Goal: Information Seeking & Learning: Learn about a topic

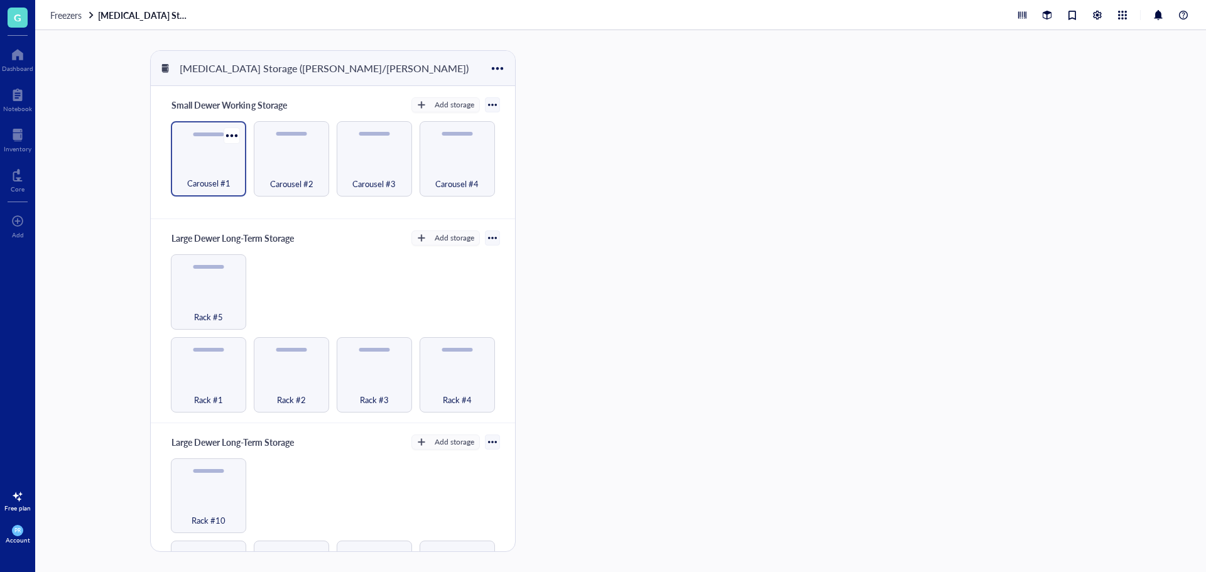
click at [194, 186] on span "Carousel #1" at bounding box center [208, 183] width 43 height 14
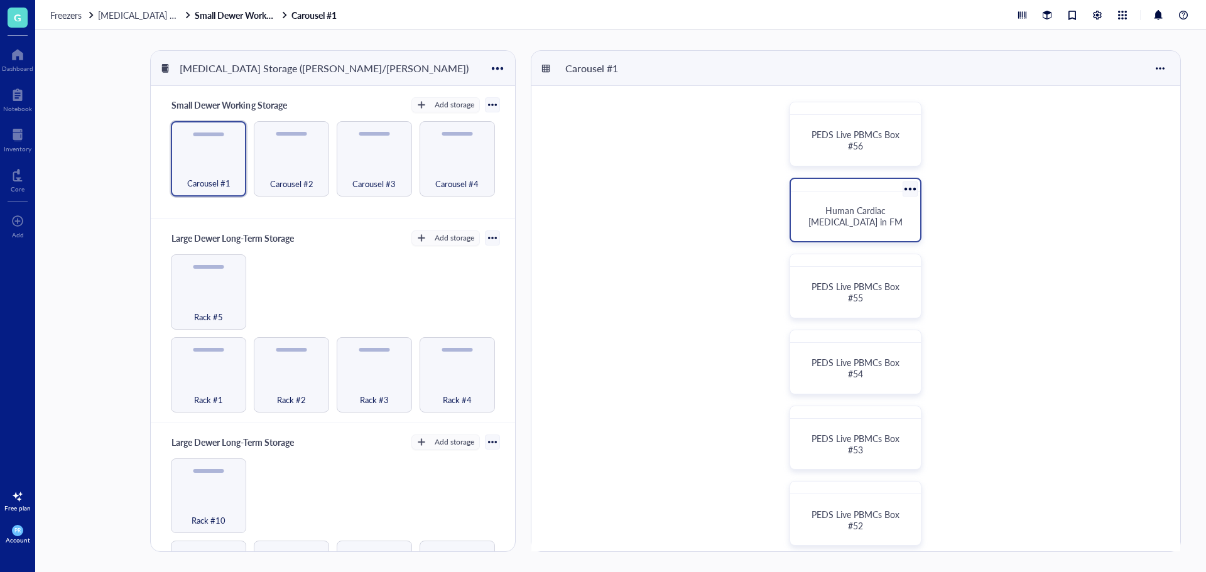
click at [824, 230] on div "Human Cardiac [MEDICAL_DATA] in FM" at bounding box center [855, 217] width 119 height 40
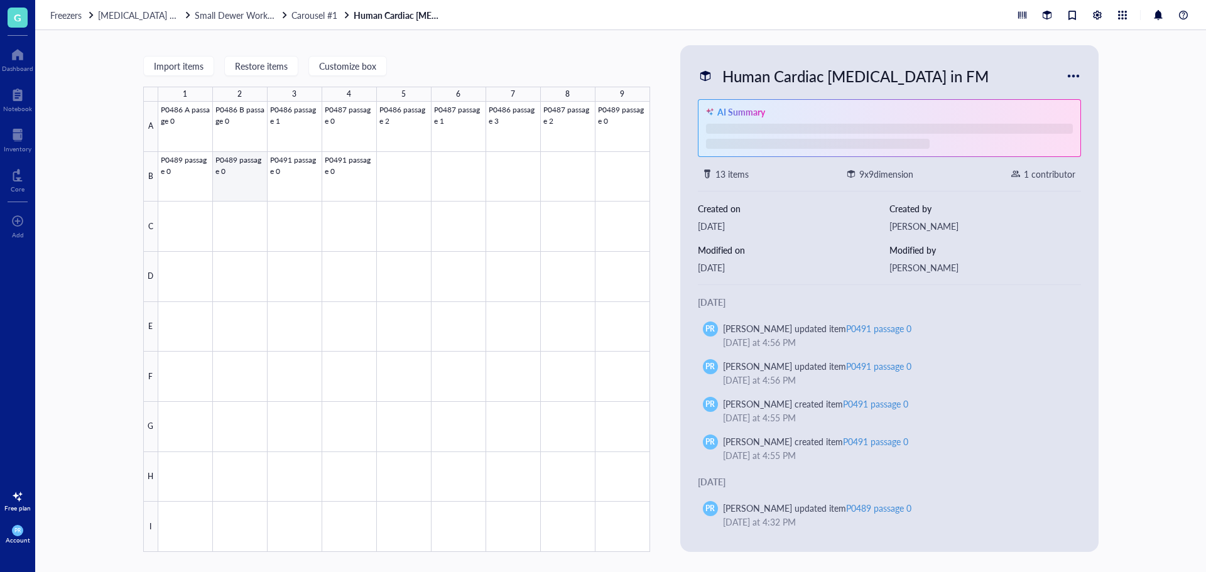
click at [234, 175] on div at bounding box center [404, 327] width 492 height 450
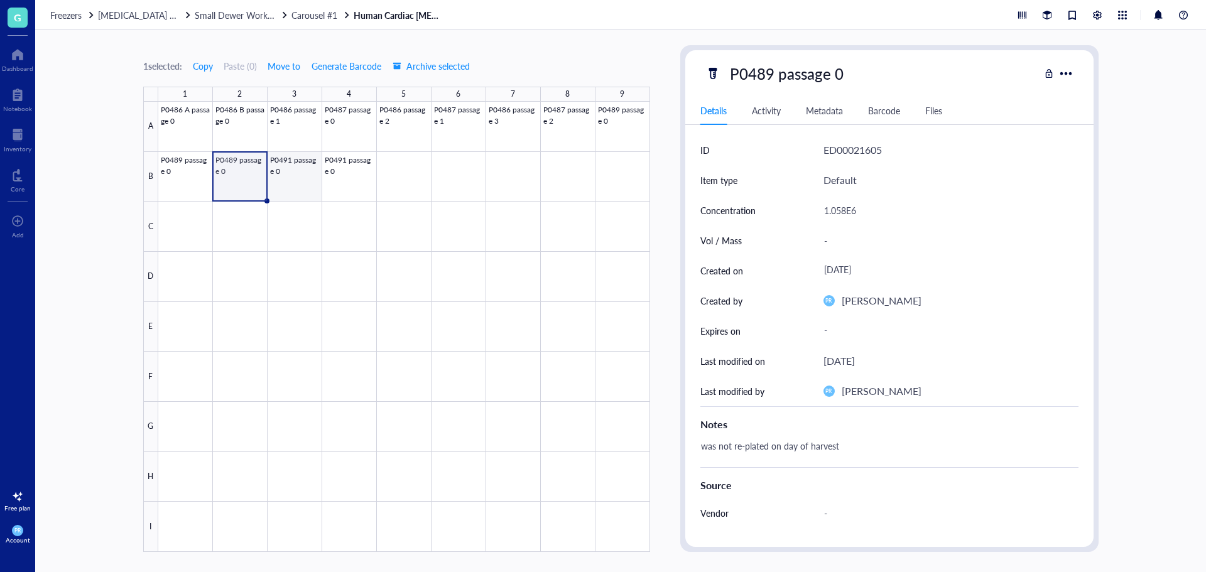
click at [291, 178] on div at bounding box center [404, 327] width 492 height 450
click at [242, 179] on div at bounding box center [404, 327] width 492 height 450
click at [323, 13] on span "Carousel #1" at bounding box center [314, 15] width 46 height 13
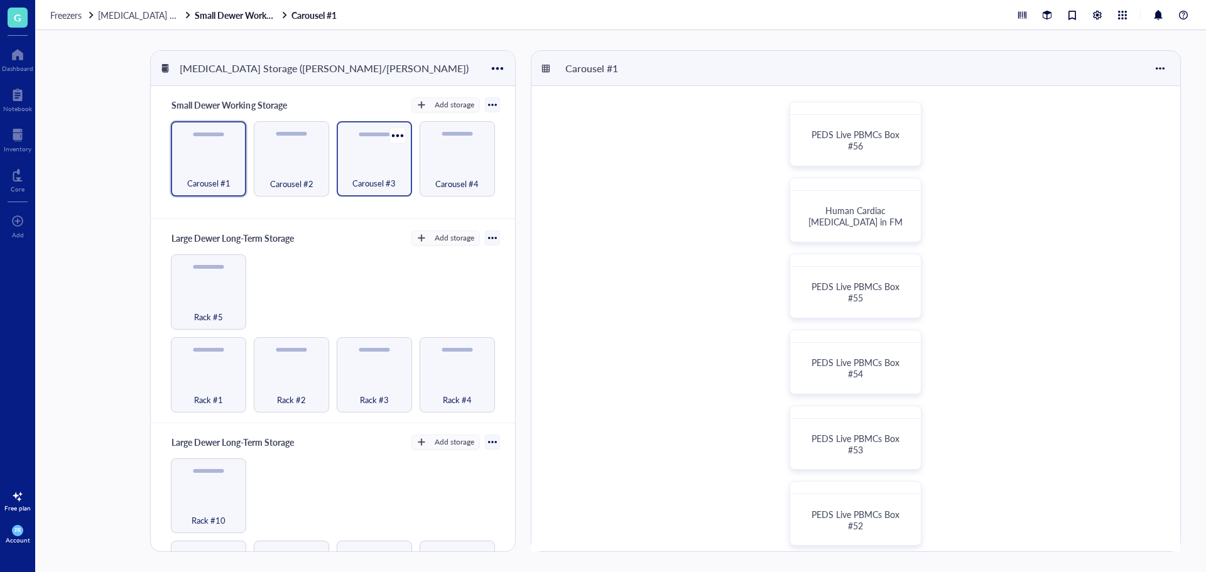
click at [378, 169] on div "Carousel #3" at bounding box center [374, 177] width 63 height 28
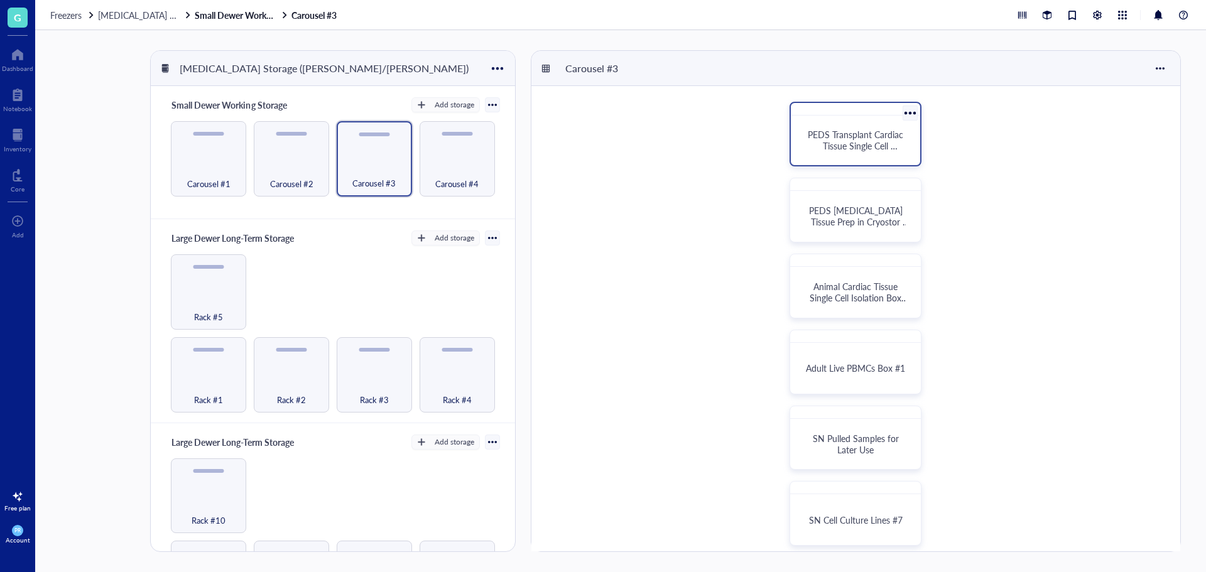
click at [851, 141] on span "PEDS Transplant Cardiac Tissue Single Cell Isolation Box #1" at bounding box center [857, 145] width 98 height 35
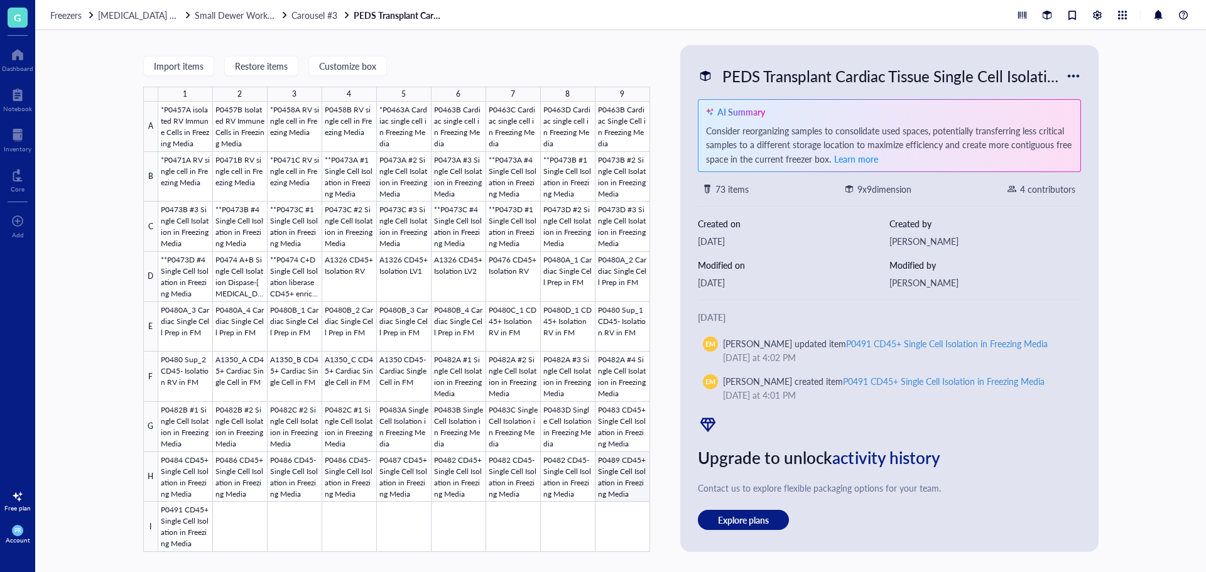
click at [626, 489] on div at bounding box center [404, 327] width 492 height 450
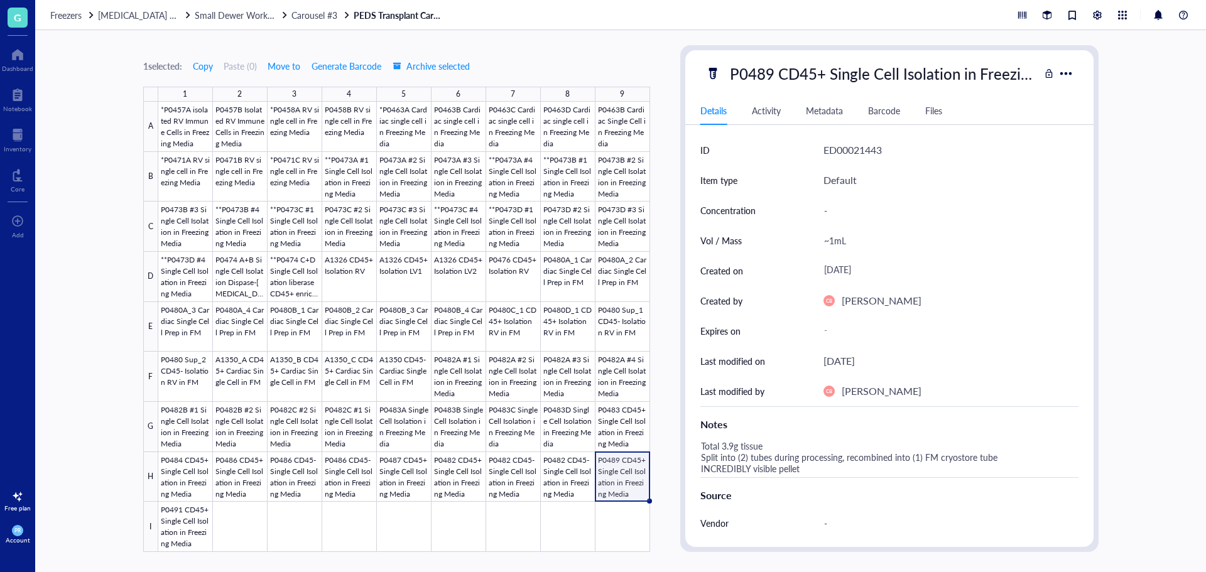
click at [614, 484] on div at bounding box center [404, 327] width 492 height 450
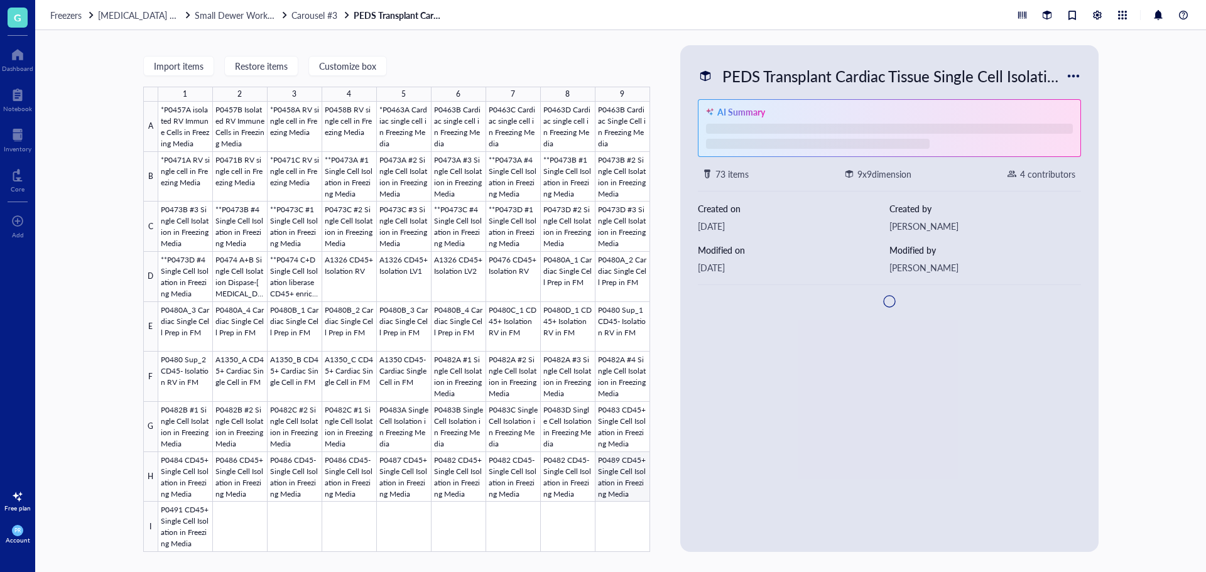
click at [609, 469] on div at bounding box center [404, 327] width 492 height 450
click at [628, 479] on div at bounding box center [404, 327] width 492 height 450
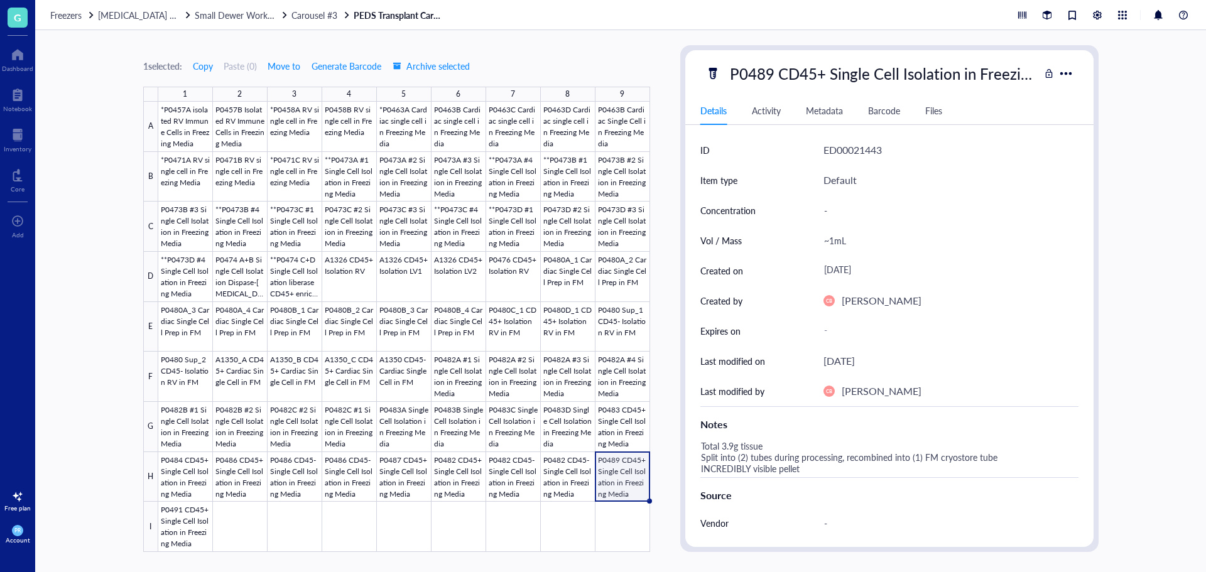
click at [821, 470] on div "Total 3.9g tissue Split into (2) tubes during processing, recombined into (1) F…" at bounding box center [884, 457] width 378 height 40
drag, startPoint x: 848, startPoint y: 476, endPoint x: 683, endPoint y: 487, distance: 165.5
click at [683, 487] on div "P0489 CD45+ Single Cell Isolation in Freezing Media Details Activity Metadata B…" at bounding box center [889, 298] width 418 height 507
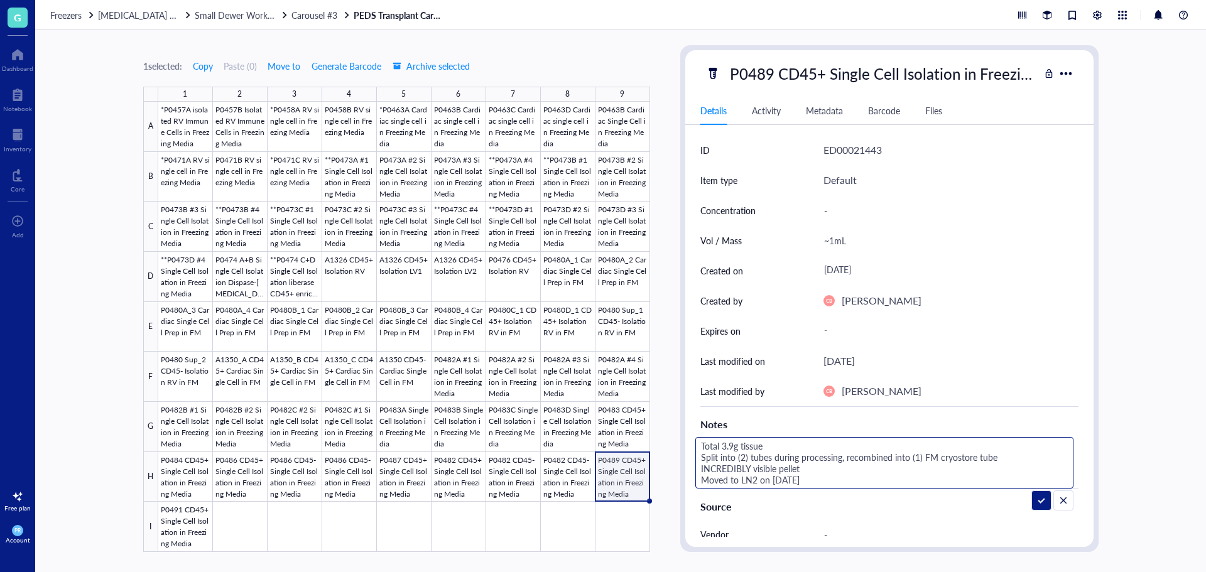
click at [843, 477] on textarea "Total 3.9g tissue Split into (2) tubes during processing, recombined into (1) F…" at bounding box center [884, 463] width 377 height 50
click at [921, 492] on textarea "Total 3.9g tissue Split into (2) tubes during processing, recombined into (1) F…" at bounding box center [884, 469] width 377 height 62
type textarea "Total 3.9g tissue Split into (2) tubes during processing, recombined into (1) F…"
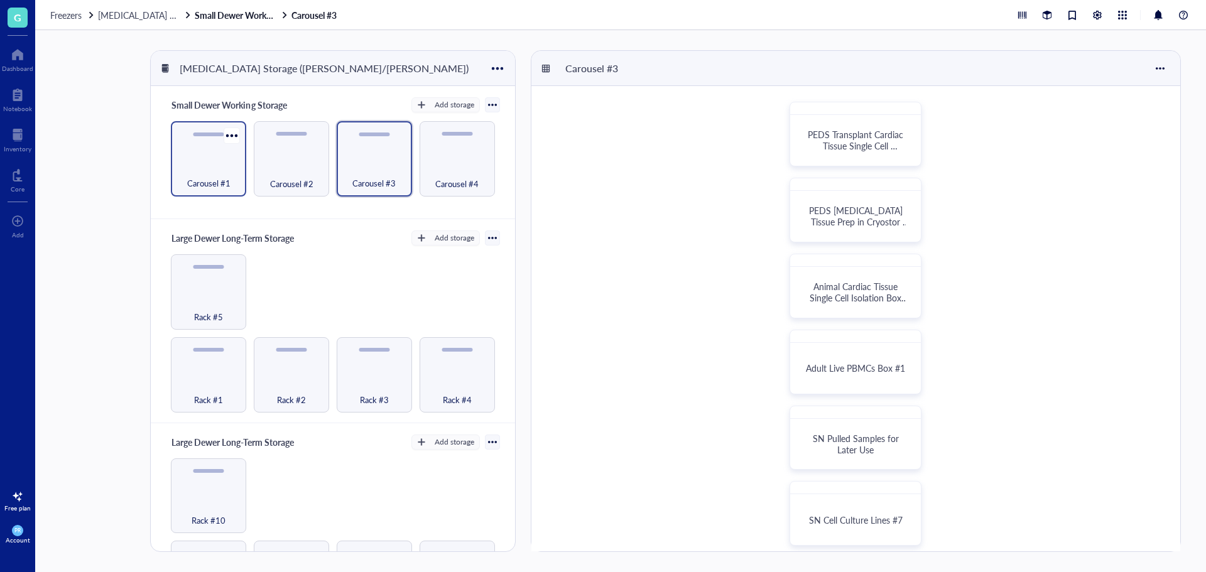
click at [203, 169] on div "Carousel #1" at bounding box center [208, 177] width 63 height 28
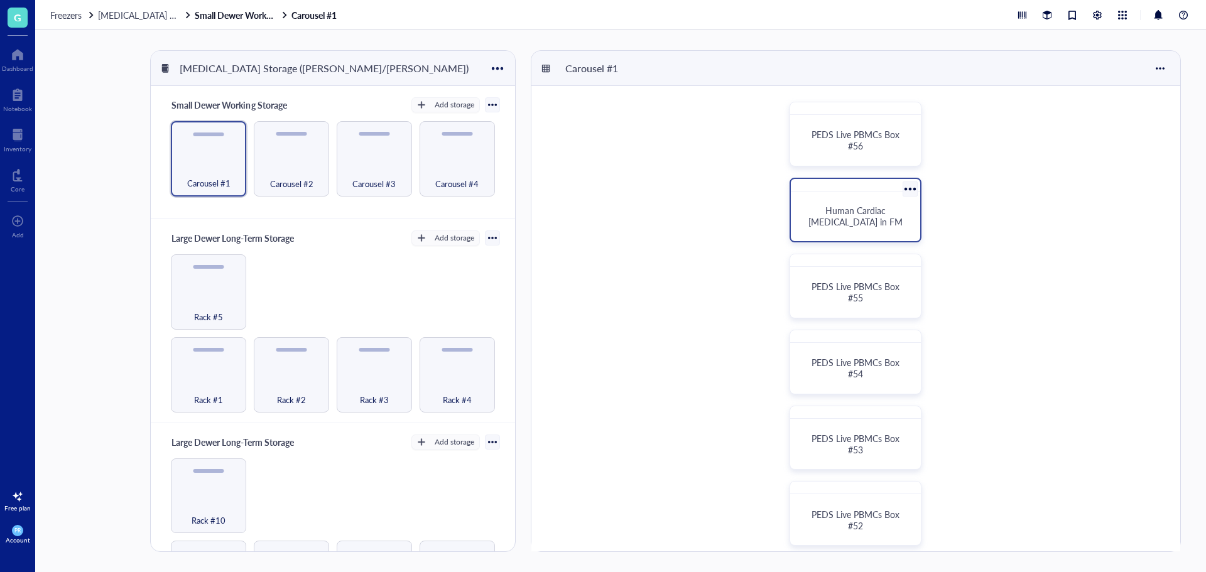
click at [840, 218] on div "Human Cardiac [MEDICAL_DATA] in FM" at bounding box center [855, 216] width 99 height 23
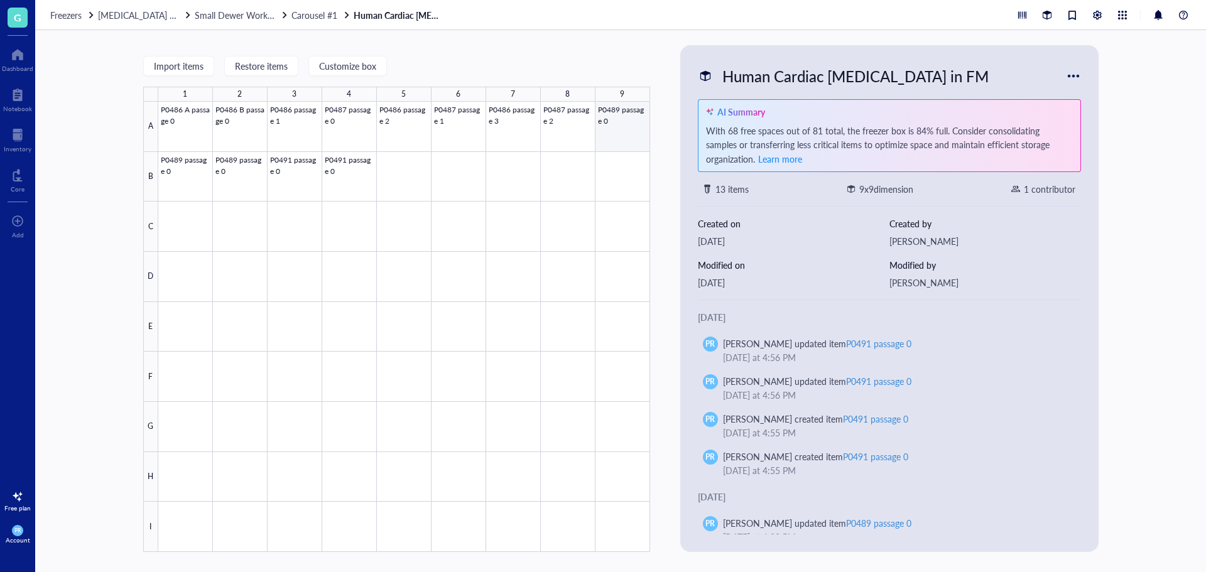
click at [615, 126] on div at bounding box center [404, 327] width 492 height 450
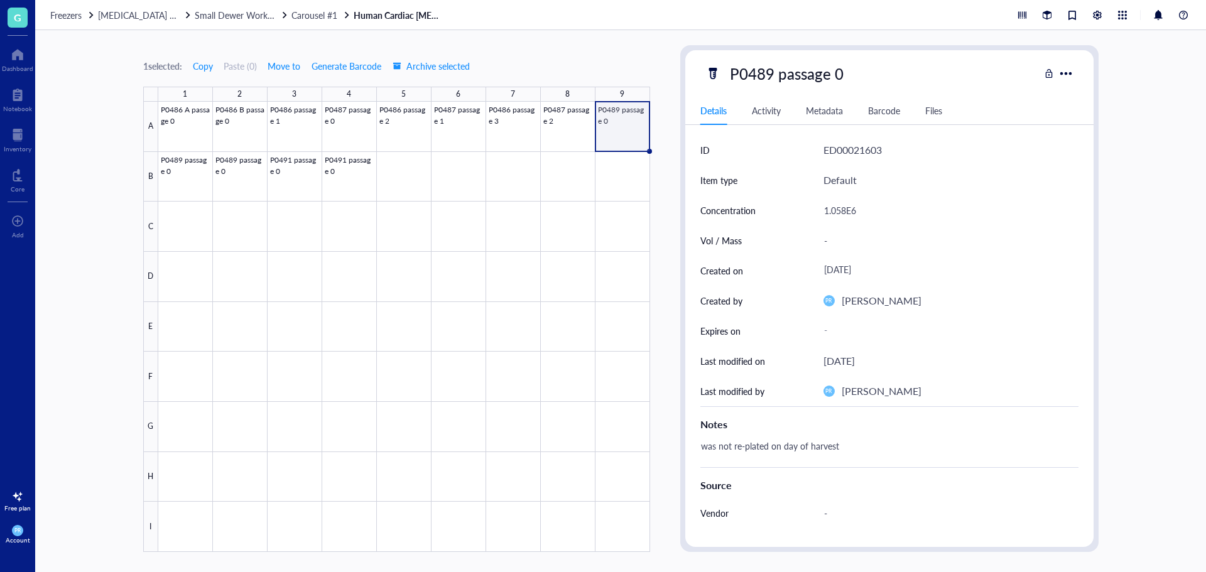
click at [857, 450] on div "was not re-plated on day of harvest" at bounding box center [884, 452] width 378 height 30
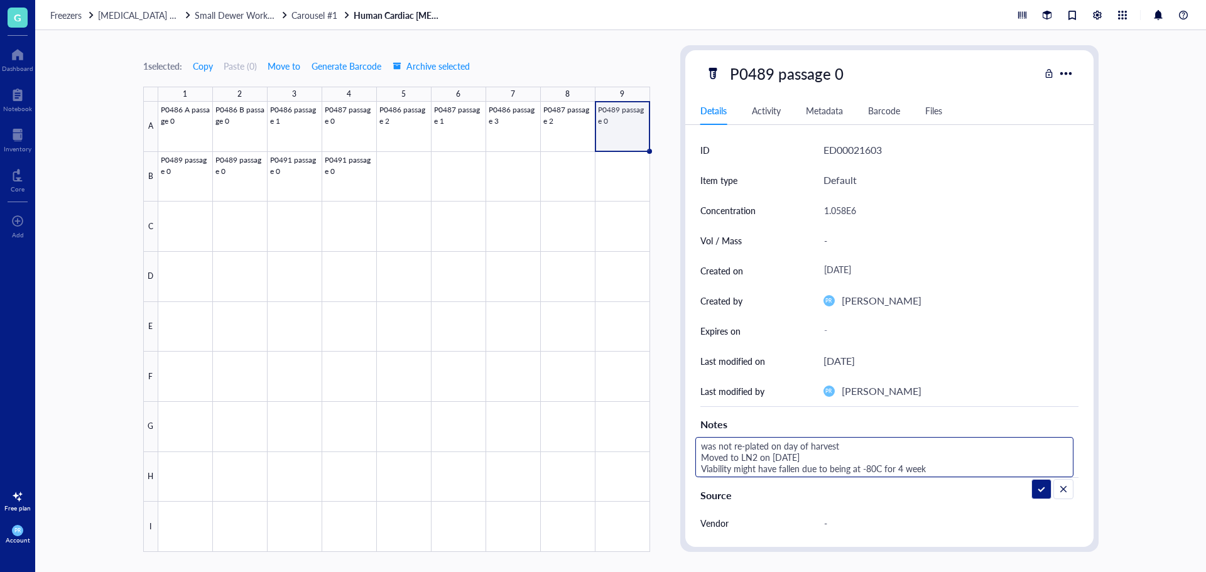
type textarea "was not re-plated on day of harvest Moved to LN2 on [DATE] Viability might have…"
drag, startPoint x: 946, startPoint y: 469, endPoint x: 680, endPoint y: 475, distance: 265.8
click at [680, 475] on div "P0489 passage 0 Details Activity Metadata Barcode Files ID ED00021603 Item type…" at bounding box center [889, 298] width 418 height 507
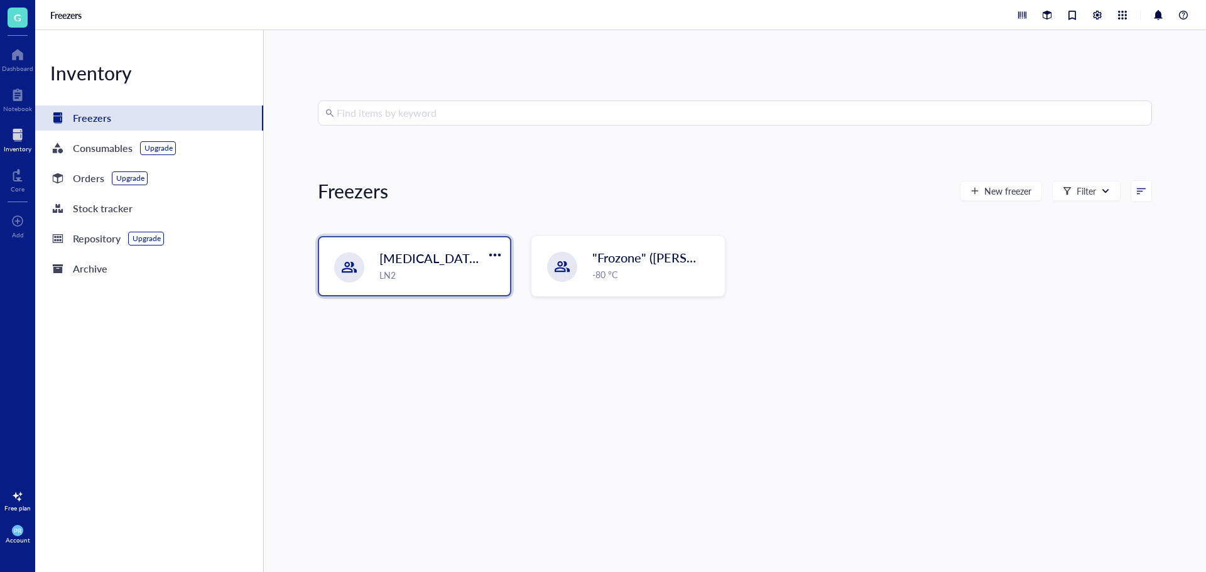
click at [427, 260] on span "[MEDICAL_DATA] Storage ([PERSON_NAME]/[PERSON_NAME])" at bounding box center [561, 258] width 364 height 18
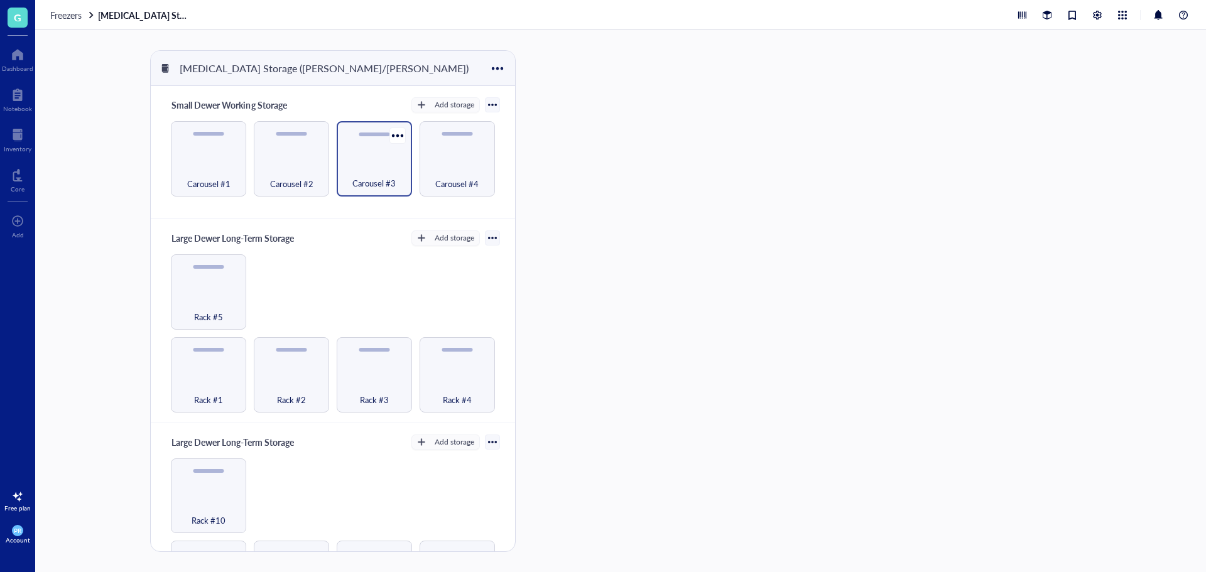
click at [361, 154] on div "Carousel #3" at bounding box center [374, 158] width 75 height 75
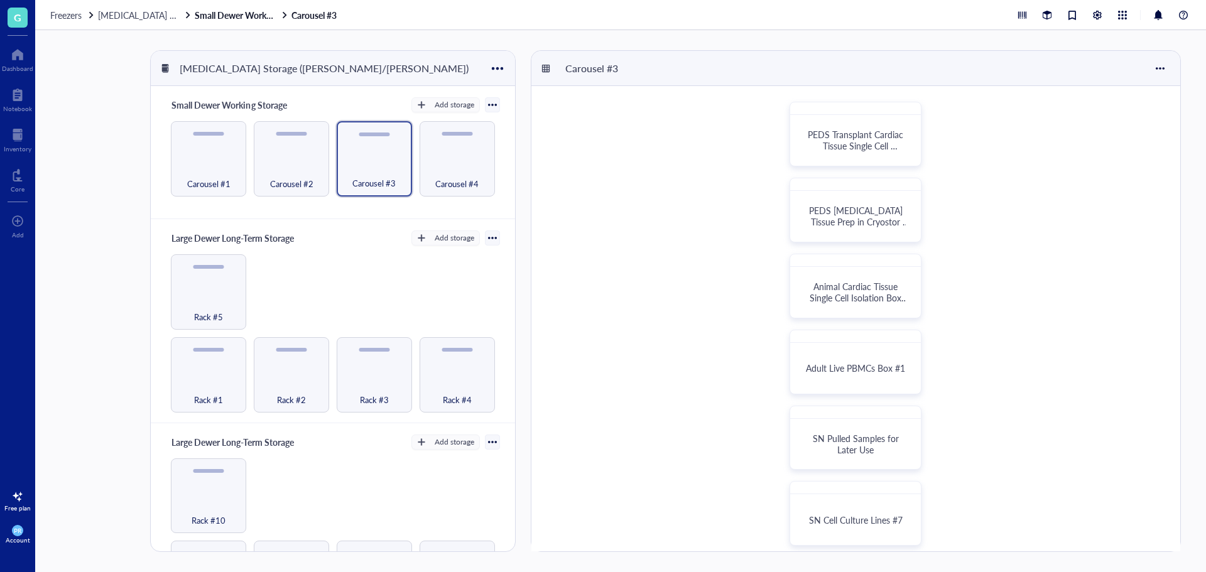
click at [330, 170] on div "Carousel #1 Carousel #2 Carousel #3 Carousel #4" at bounding box center [332, 158] width 333 height 75
click at [216, 177] on span "Carousel #1" at bounding box center [208, 183] width 43 height 14
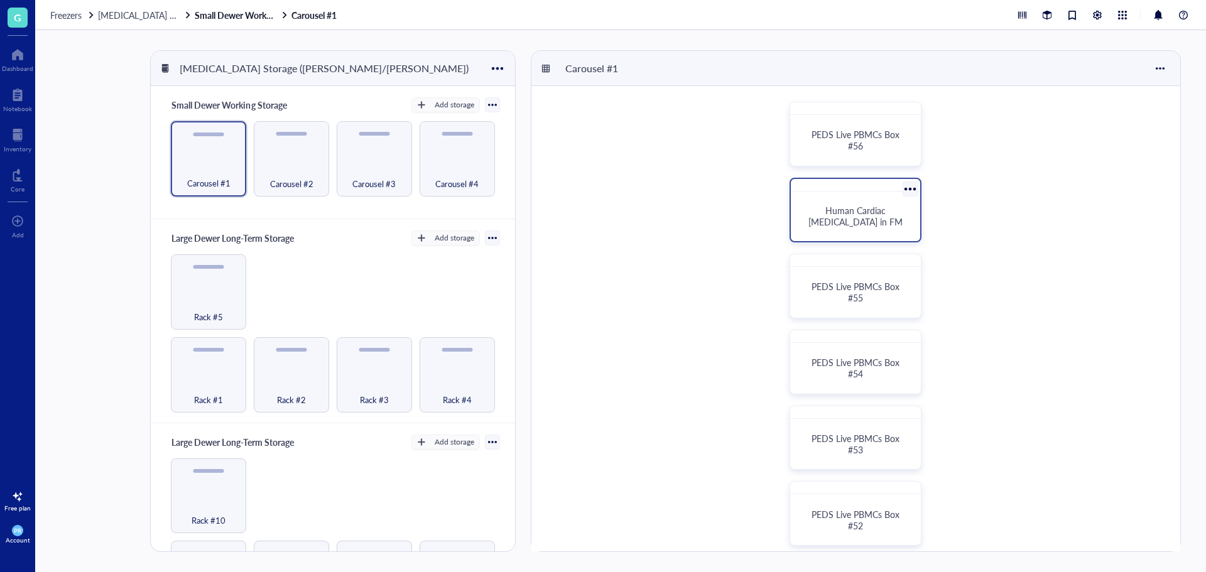
click at [836, 217] on span "Human Cardiac [MEDICAL_DATA] in FM" at bounding box center [855, 216] width 94 height 24
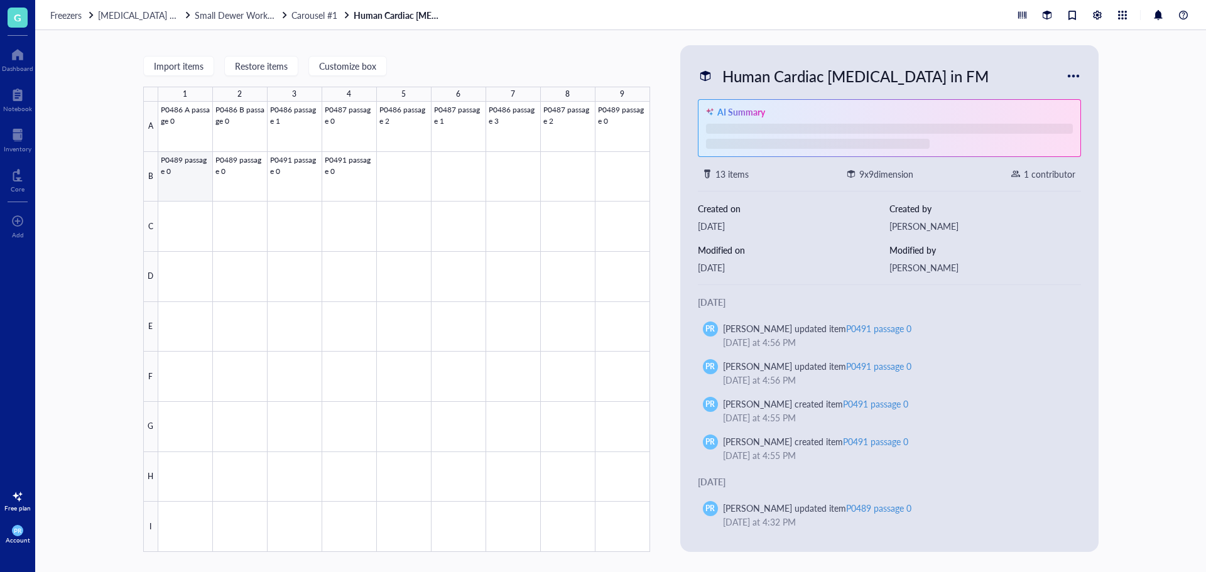
click at [175, 184] on div at bounding box center [404, 327] width 492 height 450
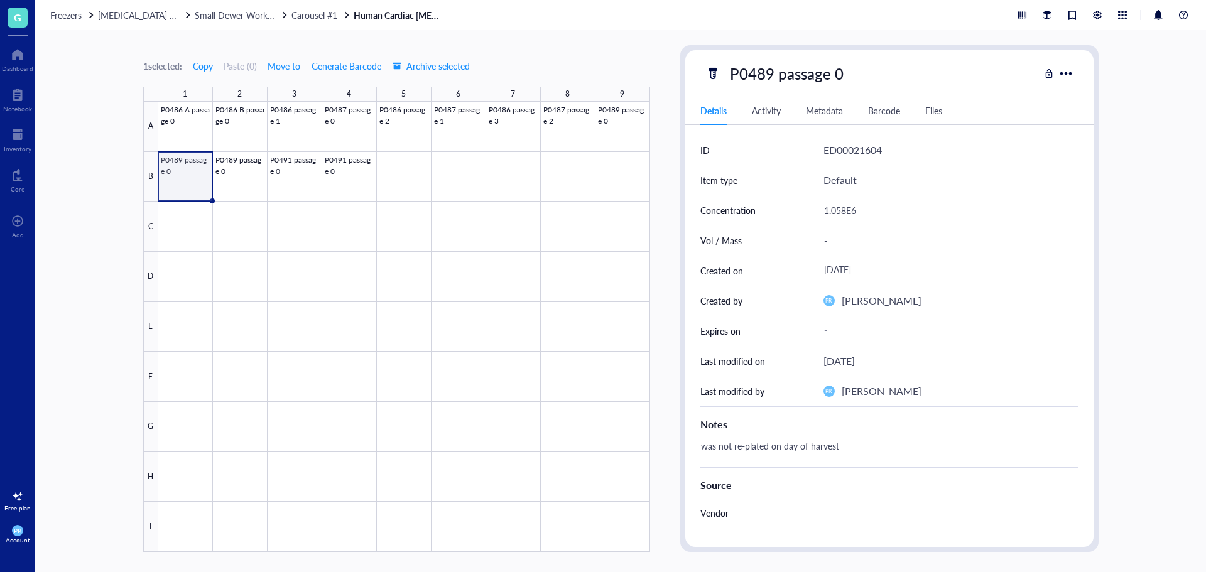
click at [841, 448] on div "was not re-plated on day of harvest" at bounding box center [884, 452] width 378 height 30
type textarea "was not re-plated on day of harvest Viability might have fallen due to being at…"
click at [618, 124] on div at bounding box center [404, 327] width 492 height 450
click at [564, 126] on div at bounding box center [404, 327] width 492 height 450
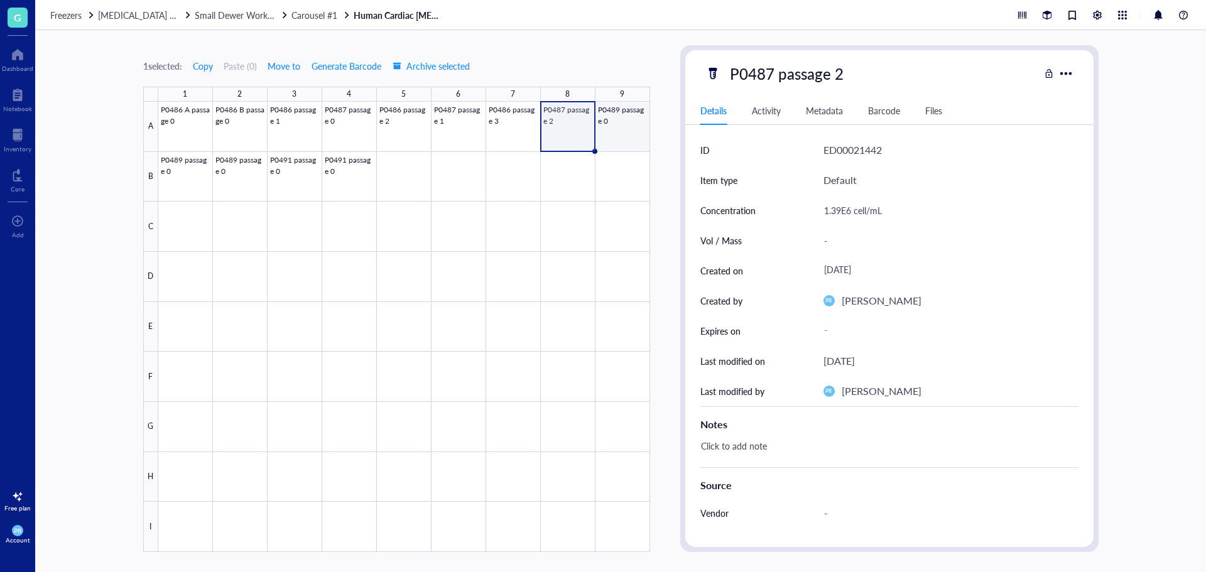
click at [620, 131] on div at bounding box center [404, 327] width 492 height 450
click at [176, 187] on div at bounding box center [404, 327] width 492 height 450
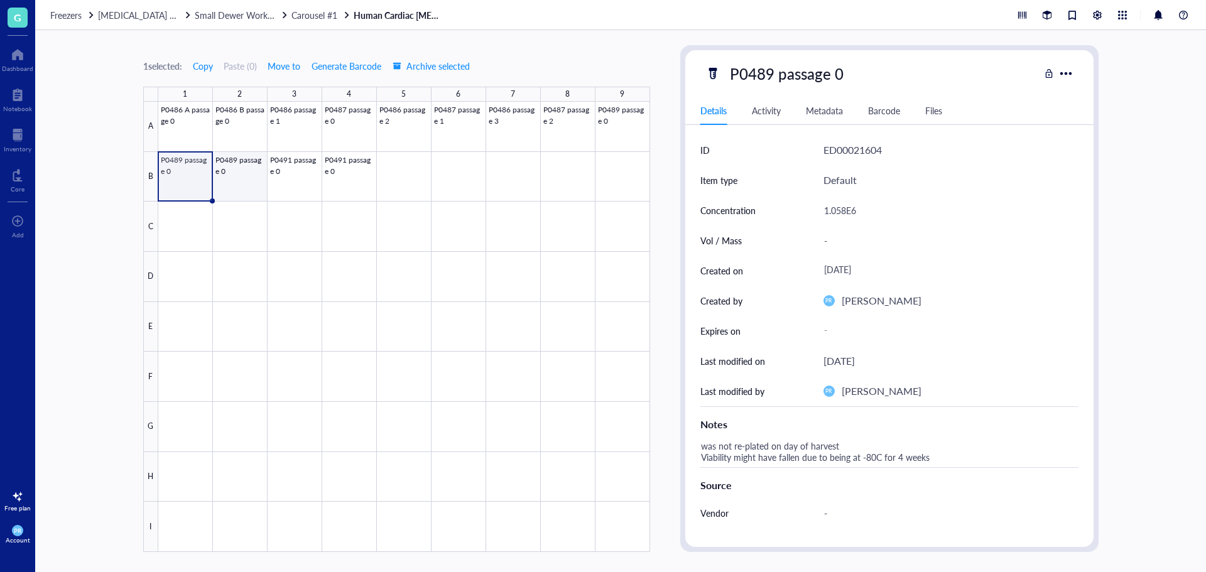
click at [256, 180] on div at bounding box center [404, 327] width 492 height 450
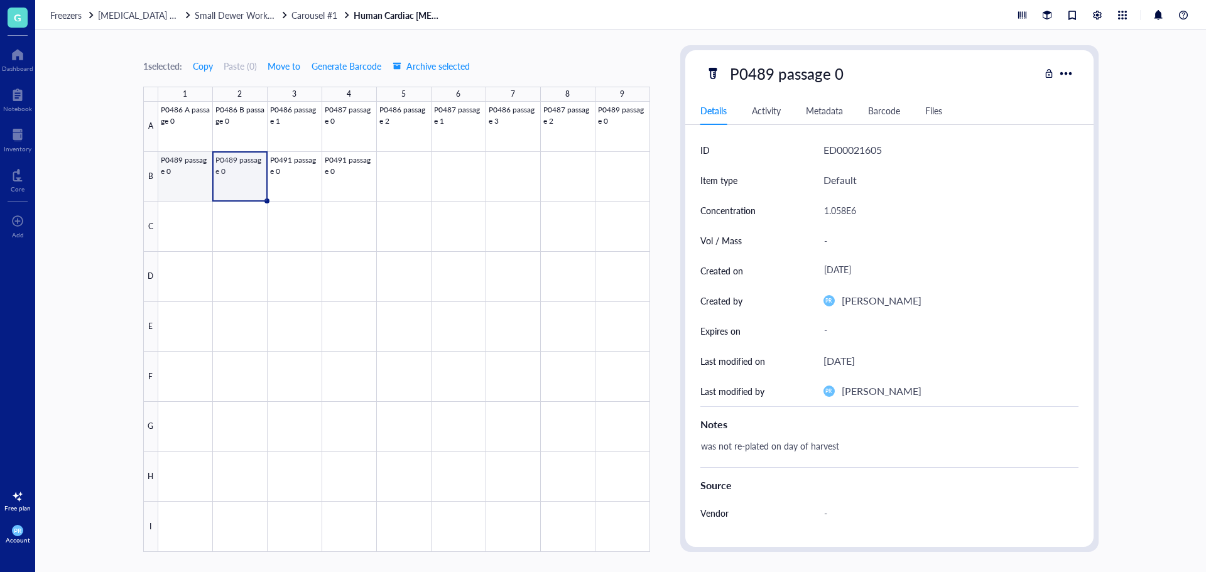
click at [198, 193] on div at bounding box center [404, 327] width 492 height 450
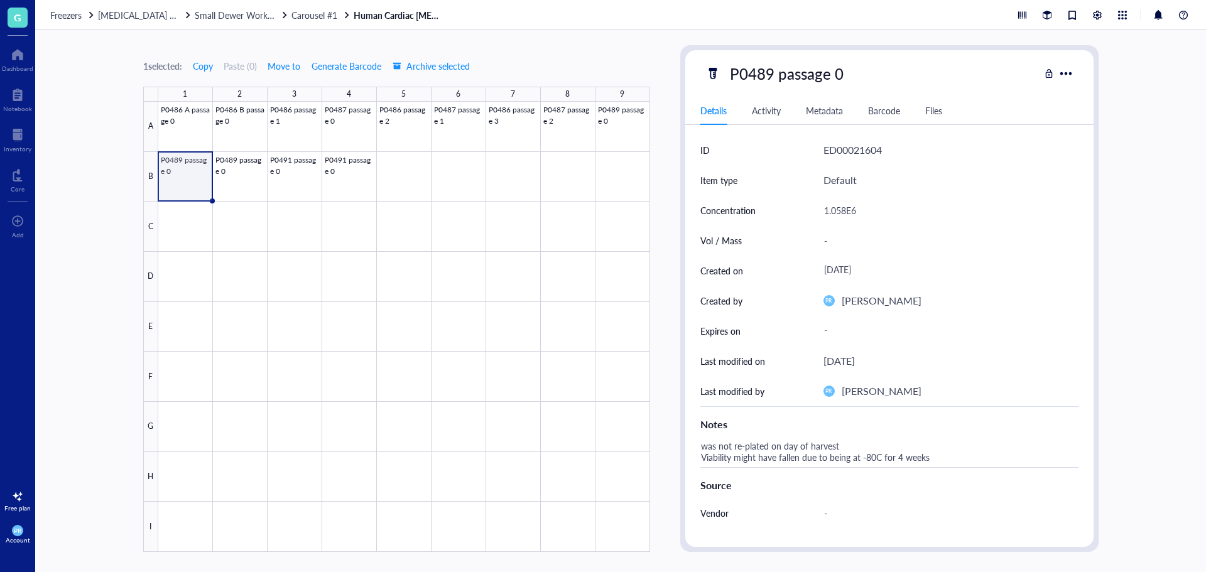
drag, startPoint x: 861, startPoint y: 446, endPoint x: 853, endPoint y: 446, distance: 8.2
click at [853, 446] on div "was not re-plated on day of harvest Viability might have fallen due to being at…" at bounding box center [884, 452] width 378 height 30
click at [842, 443] on textarea "was not re-plated on day of harvest Viability might have fallen due to being at…" at bounding box center [884, 452] width 377 height 28
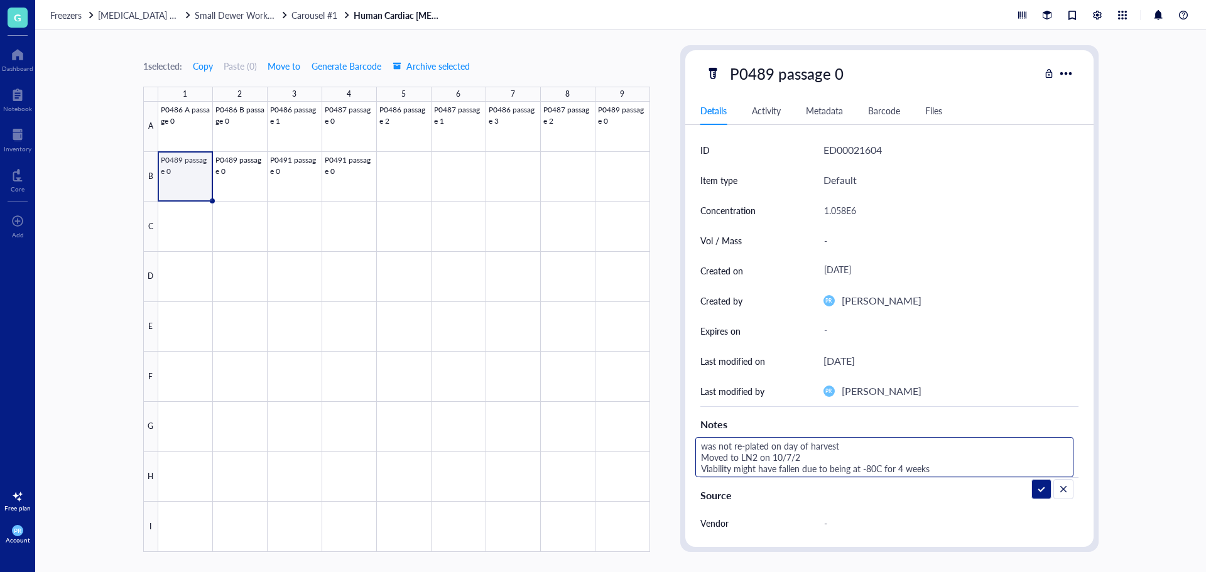
type textarea "was not re-plated on day of harvest Moved to LN2 on 10/7/25 Viability might hav…"
drag, startPoint x: 700, startPoint y: 459, endPoint x: 980, endPoint y: 474, distance: 280.5
click at [980, 474] on textarea "was not re-plated on day of harvest Moved to LN2 on 10/7/25 Viability might hav…" at bounding box center [884, 457] width 377 height 39
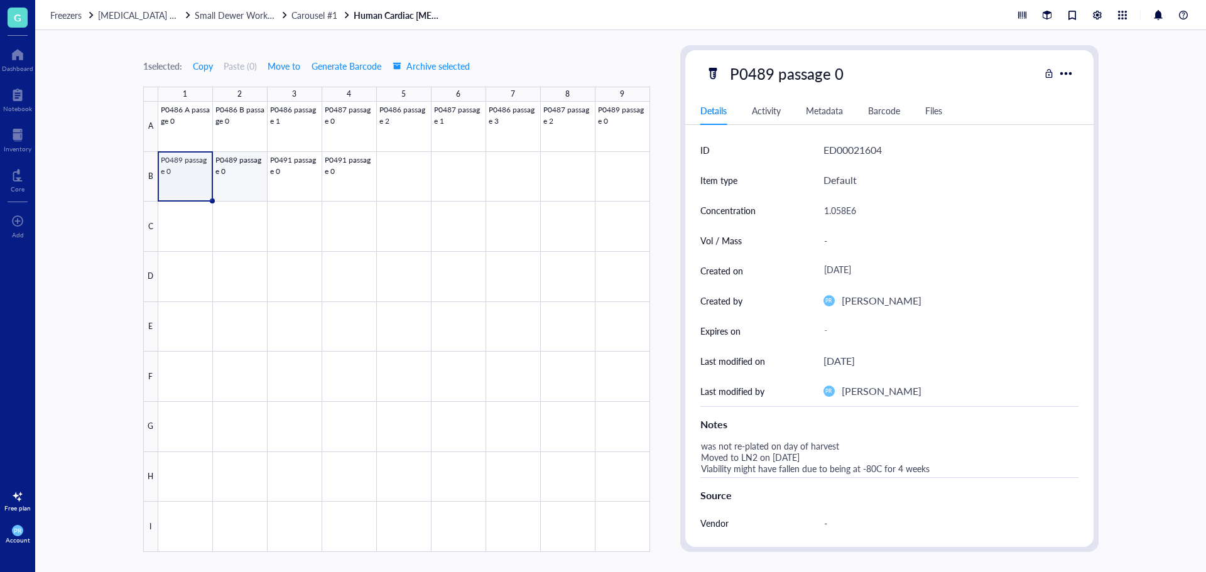
click at [250, 169] on div at bounding box center [404, 327] width 492 height 450
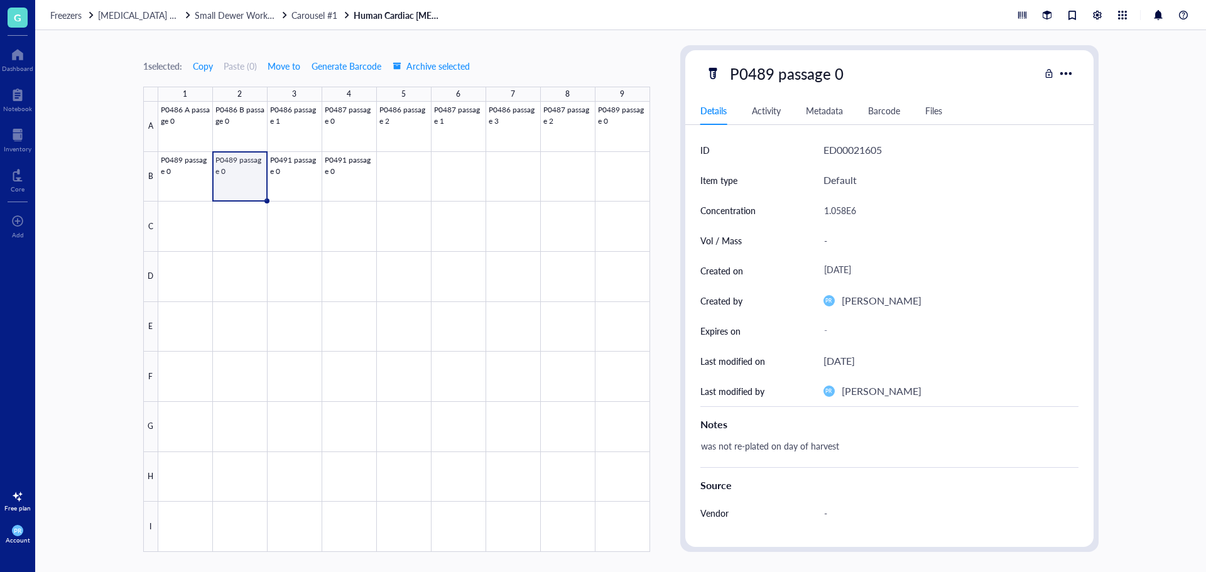
click at [850, 442] on div "was not re-plated on day of harvest" at bounding box center [884, 452] width 378 height 30
type textarea "was not re-plated on day of harvest Moved to LN2 on 10/7/25 Viability might hav…"
click at [610, 126] on div at bounding box center [404, 327] width 492 height 450
click at [194, 170] on div at bounding box center [404, 327] width 492 height 450
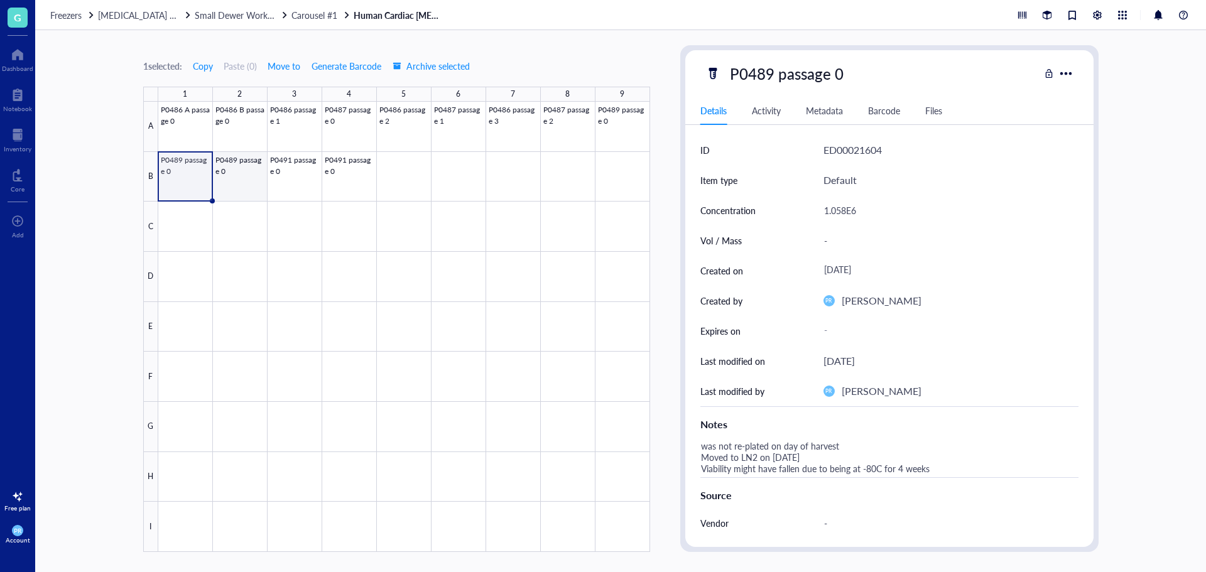
click at [237, 172] on div at bounding box center [404, 327] width 492 height 450
click at [629, 124] on div at bounding box center [404, 327] width 492 height 450
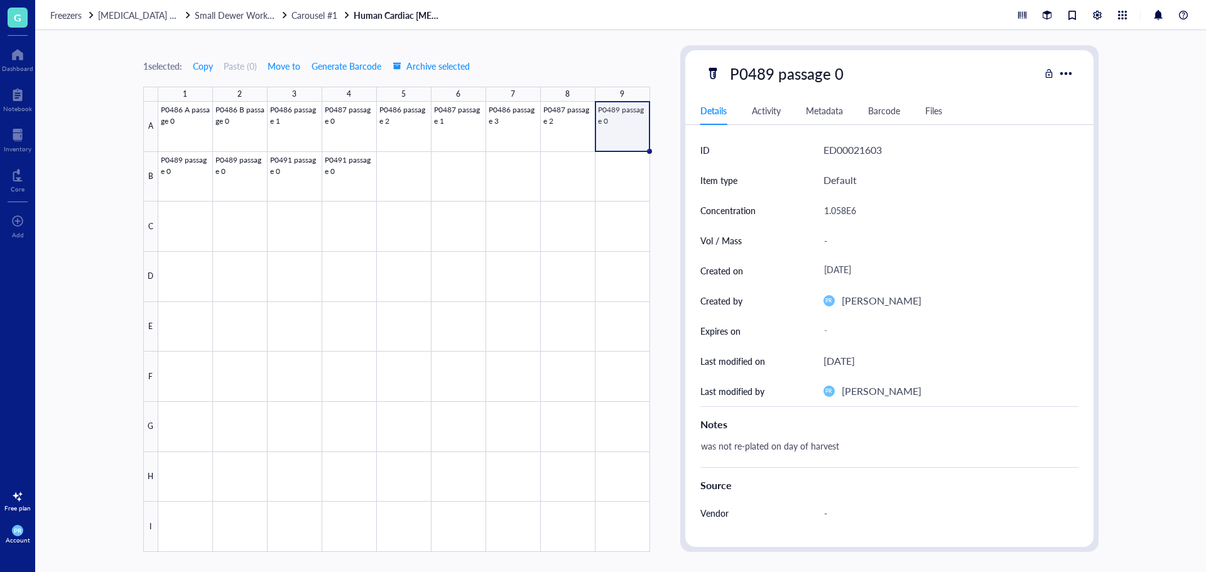
click at [843, 445] on div "was not re-plated on day of harvest" at bounding box center [884, 452] width 378 height 30
type textarea "was not re-plated on day of harvest Moved to LN2 on 10/7/25 Viability might hav…"
click at [191, 169] on div at bounding box center [404, 327] width 492 height 450
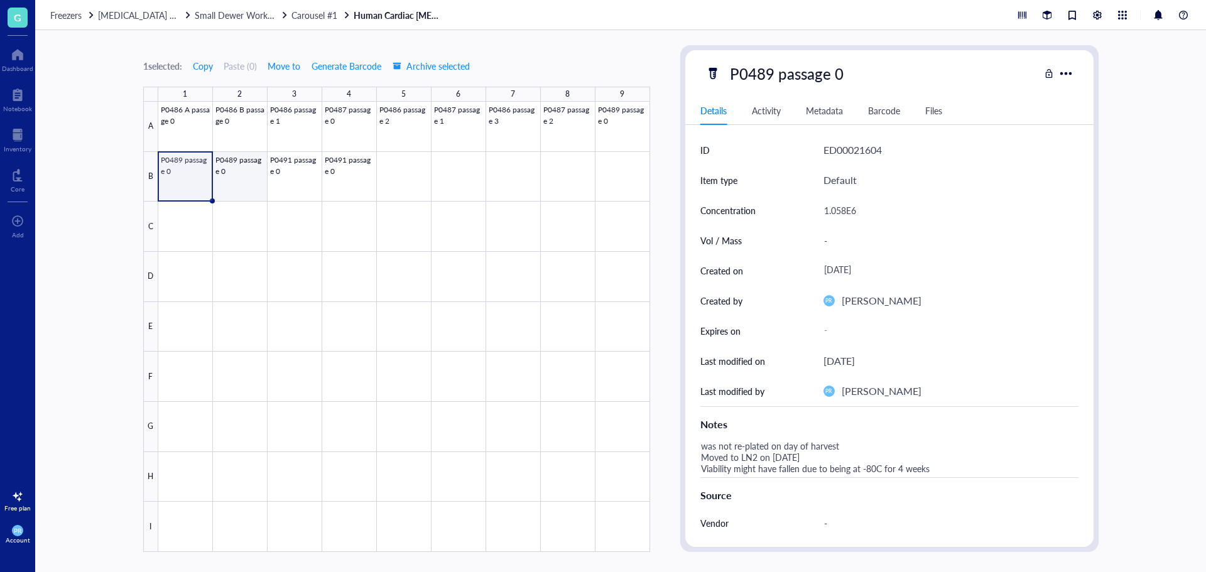
click at [243, 192] on div at bounding box center [404, 327] width 492 height 450
click at [315, 185] on div at bounding box center [404, 327] width 492 height 450
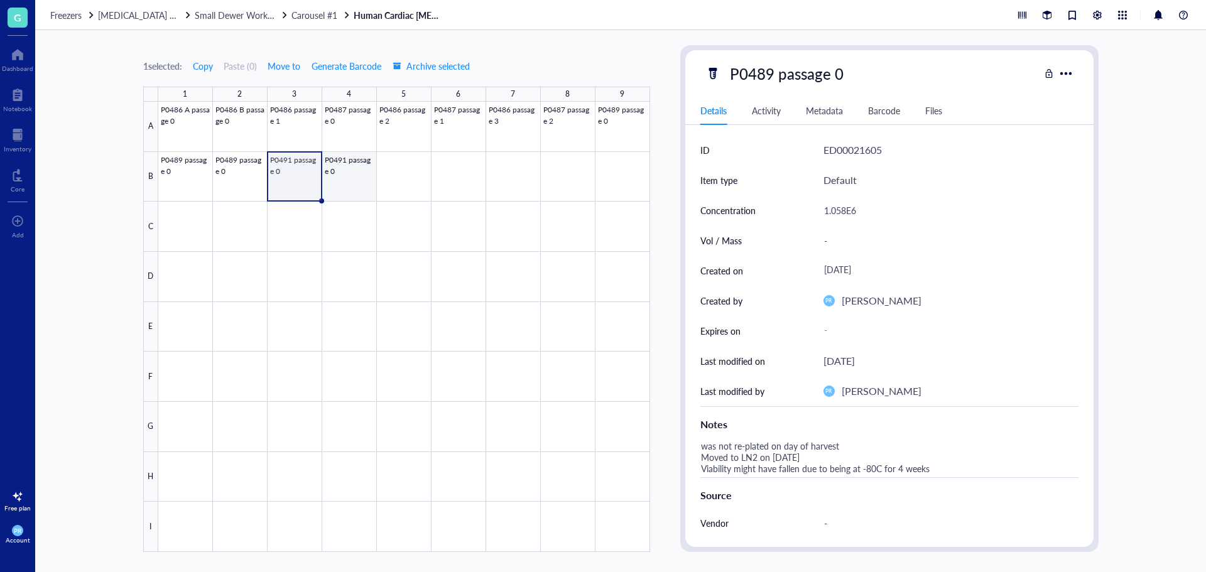
click at [344, 190] on div at bounding box center [404, 327] width 492 height 450
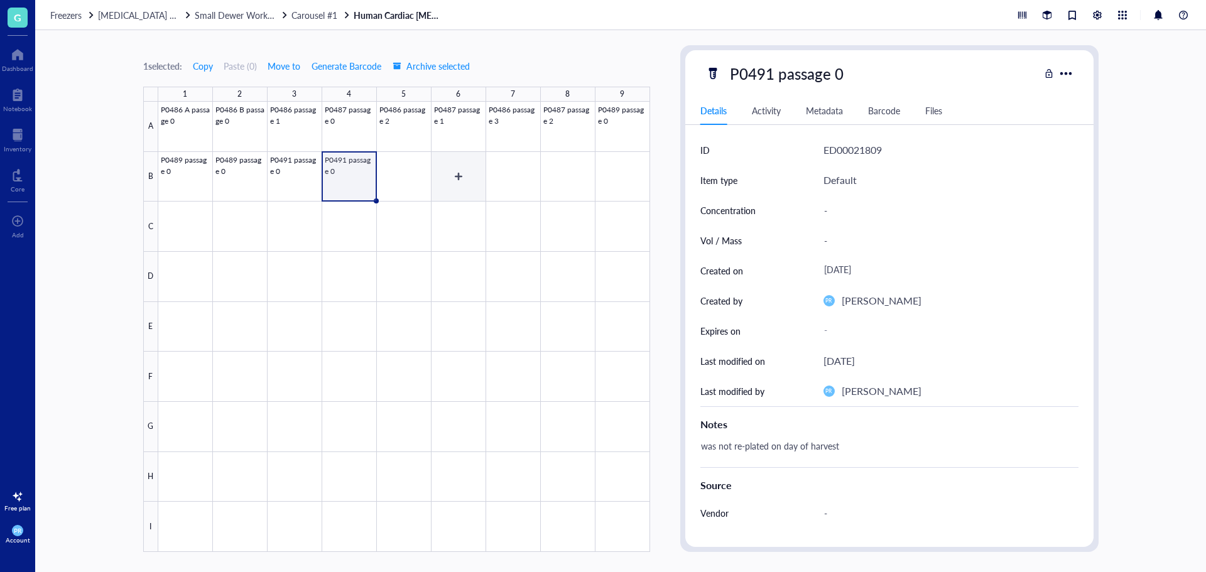
click at [454, 198] on div at bounding box center [404, 327] width 492 height 450
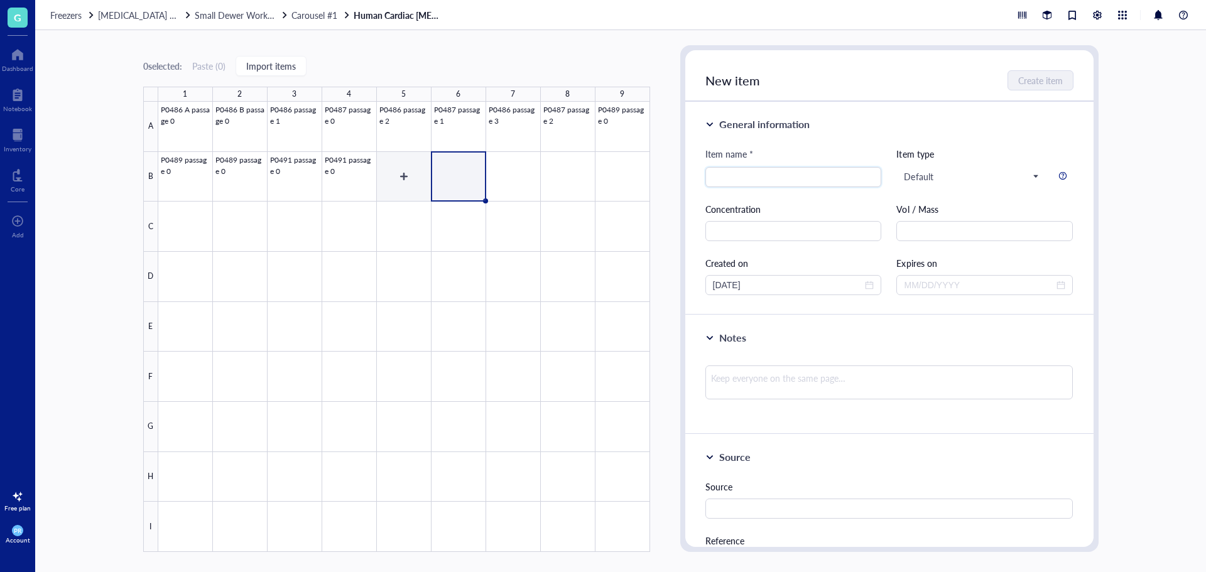
click at [423, 180] on div at bounding box center [404, 327] width 492 height 450
click at [455, 176] on div at bounding box center [404, 327] width 492 height 450
click at [415, 170] on div at bounding box center [404, 327] width 492 height 450
click at [469, 169] on div at bounding box center [404, 327] width 492 height 450
click at [515, 171] on div at bounding box center [404, 327] width 492 height 450
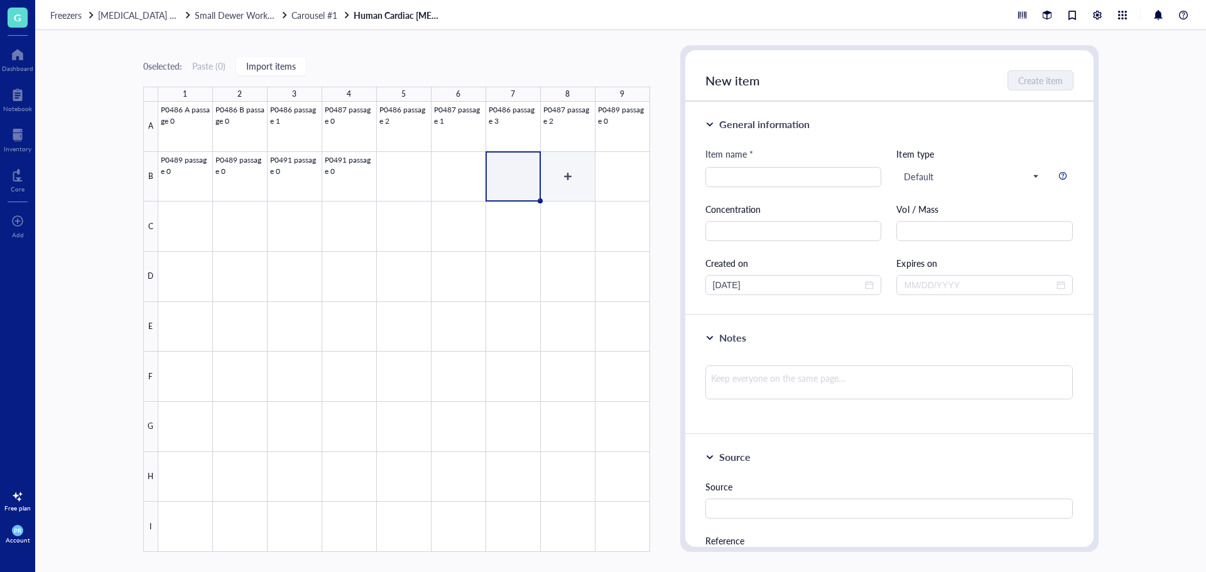
click at [582, 173] on div at bounding box center [404, 327] width 492 height 450
click at [637, 172] on div at bounding box center [404, 327] width 492 height 450
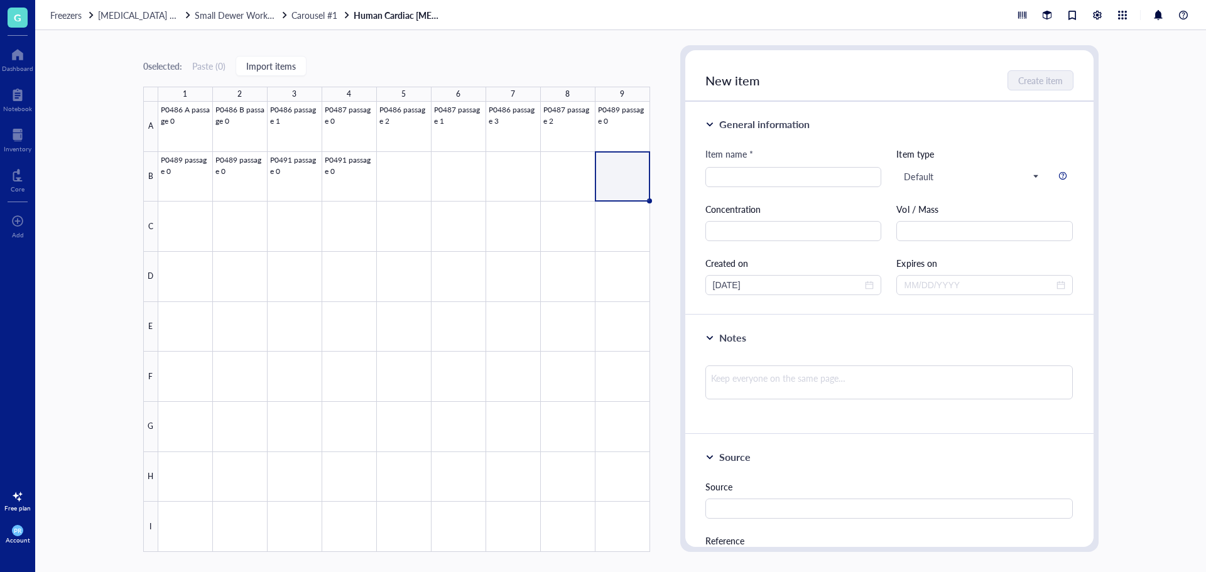
click at [928, 16] on div "Freezers Liquid Nitrogen Storage (Garcia/Nakano) Small Dewer Working Storage Ca…" at bounding box center [620, 15] width 1171 height 30
